Goal: Find specific page/section: Find specific page/section

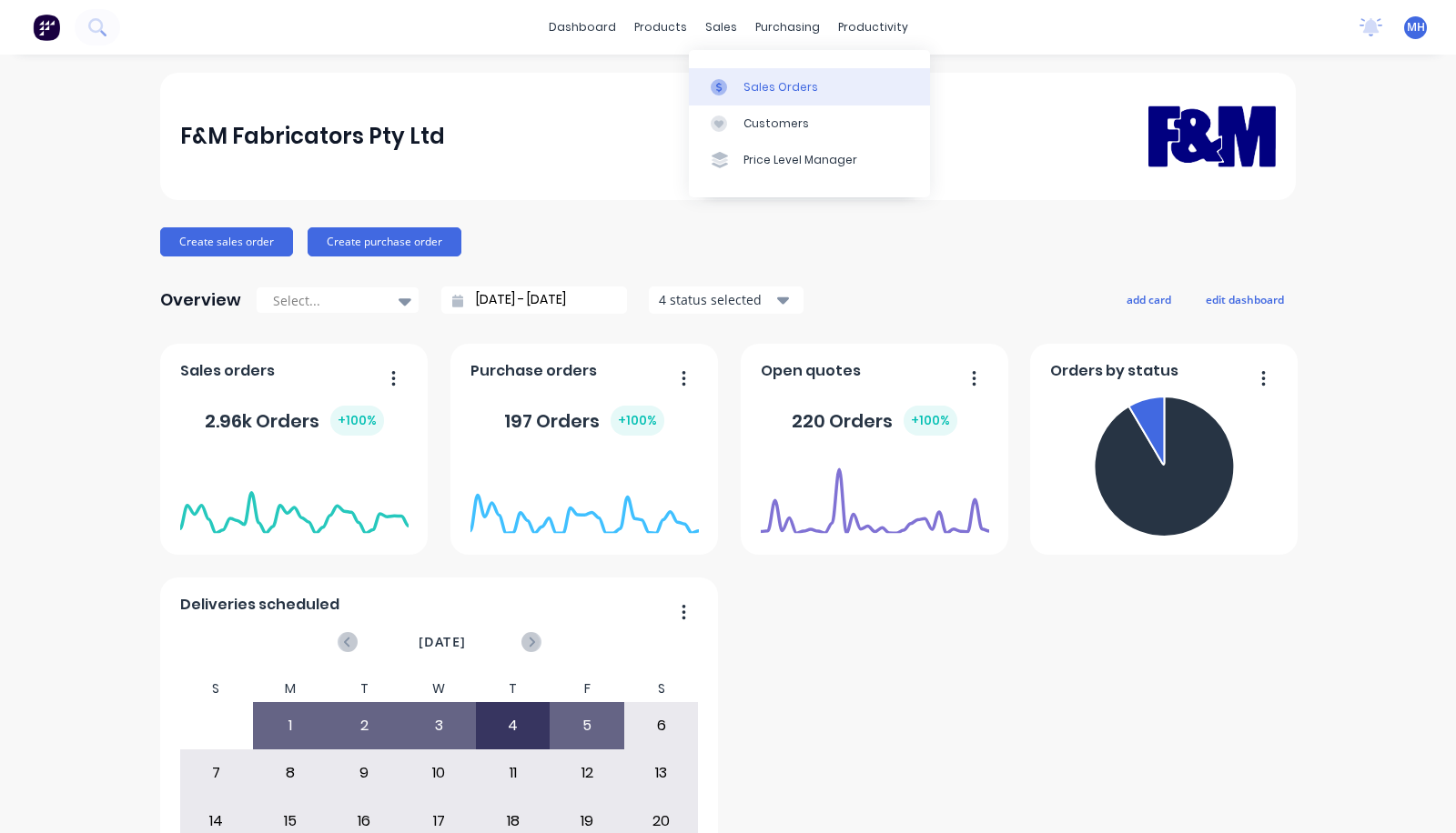
click at [749, 91] on div "Sales Orders" at bounding box center [780, 87] width 74 height 17
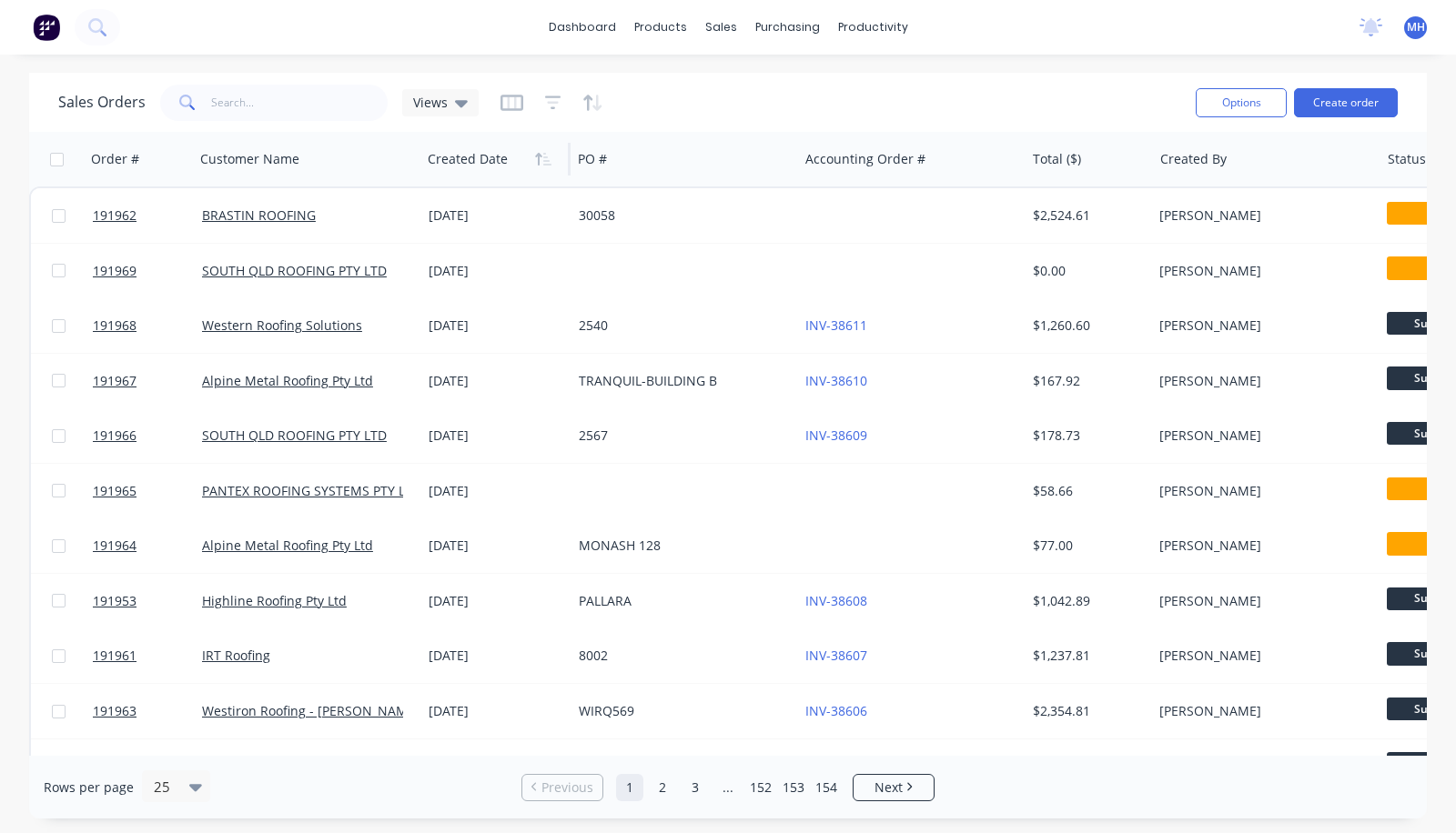
click at [482, 145] on div at bounding box center [493, 159] width 129 height 36
click at [481, 160] on div at bounding box center [493, 159] width 129 height 36
click at [189, 780] on icon at bounding box center [195, 787] width 13 height 20
click at [146, 734] on div "100" at bounding box center [172, 743] width 69 height 33
